Goal: Information Seeking & Learning: Learn about a topic

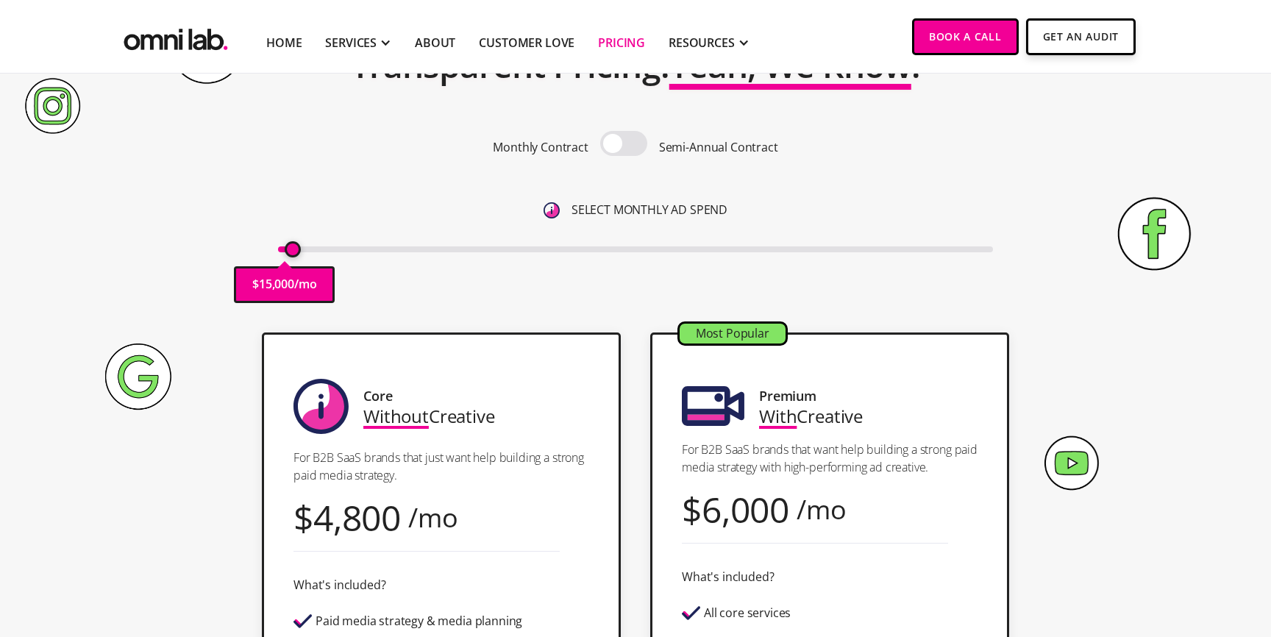
drag, startPoint x: 300, startPoint y: 248, endPoint x: 291, endPoint y: 247, distance: 9.6
click at [291, 248] on input "range" at bounding box center [636, 249] width 716 height 6
click at [285, 249] on input "range" at bounding box center [636, 249] width 716 height 6
drag, startPoint x: 284, startPoint y: 245, endPoint x: 238, endPoint y: 250, distance: 46.6
click at [278, 251] on input "range" at bounding box center [636, 249] width 716 height 6
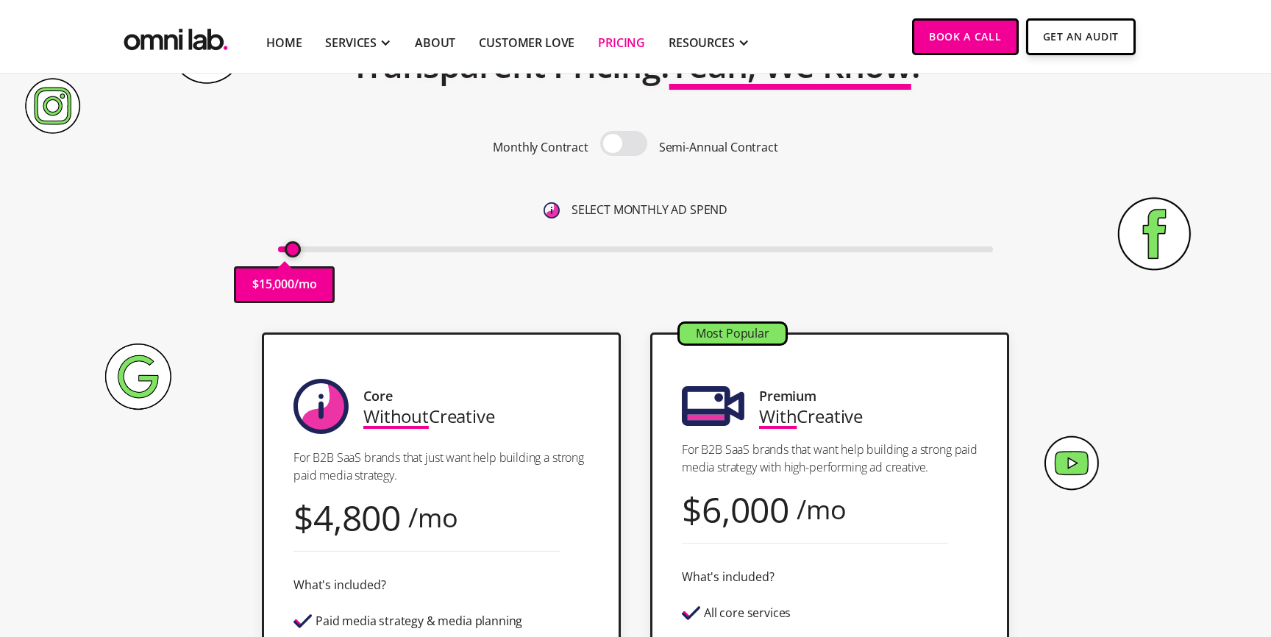
drag, startPoint x: 287, startPoint y: 253, endPoint x: 296, endPoint y: 253, distance: 8.8
click at [296, 252] on input "range" at bounding box center [636, 249] width 716 height 6
type input "20000"
click at [300, 252] on input "range" at bounding box center [636, 249] width 716 height 6
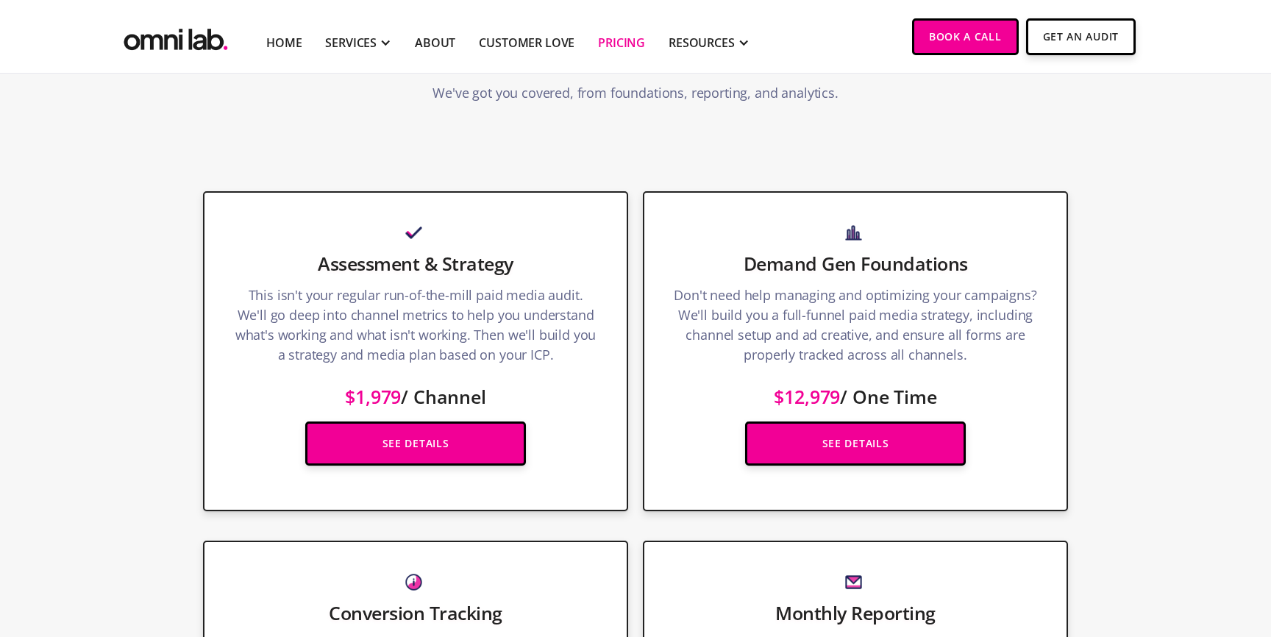
scroll to position [2007, 0]
